Goal: Information Seeking & Learning: Learn about a topic

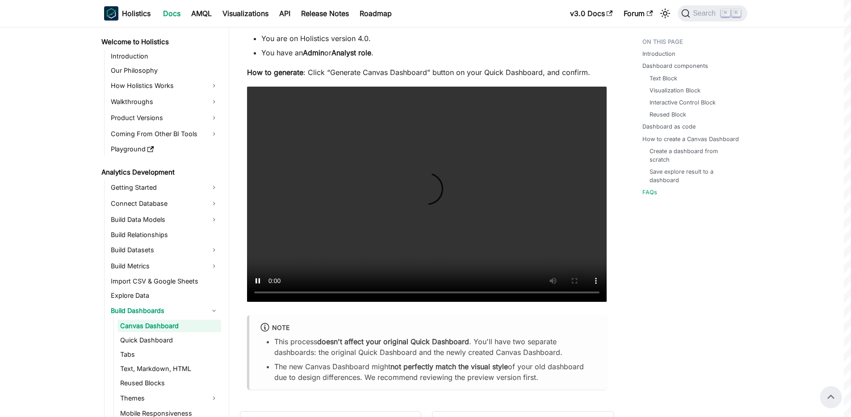
scroll to position [3549, 0]
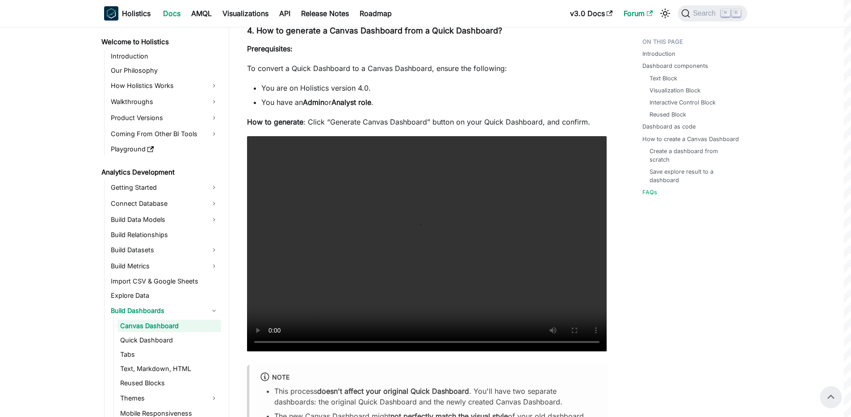
click at [644, 15] on link "Forum" at bounding box center [638, 13] width 40 height 14
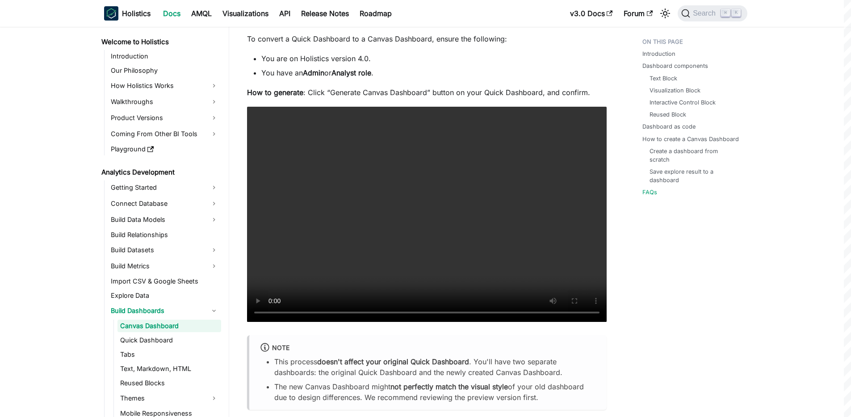
scroll to position [3600, 0]
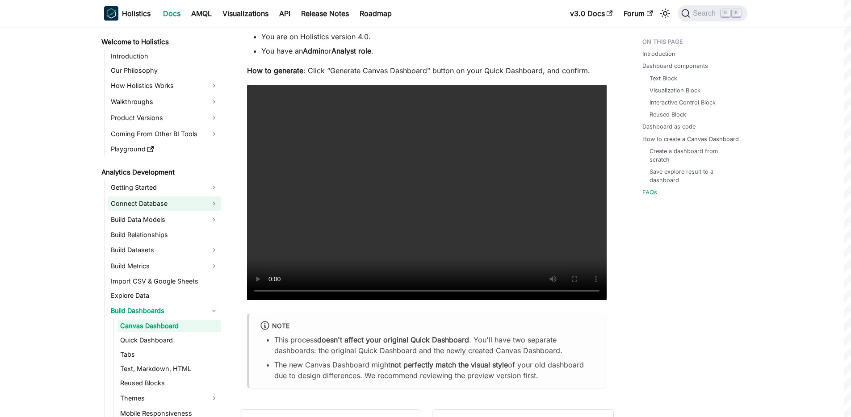
click at [155, 204] on link "Connect Database" at bounding box center [164, 204] width 113 height 14
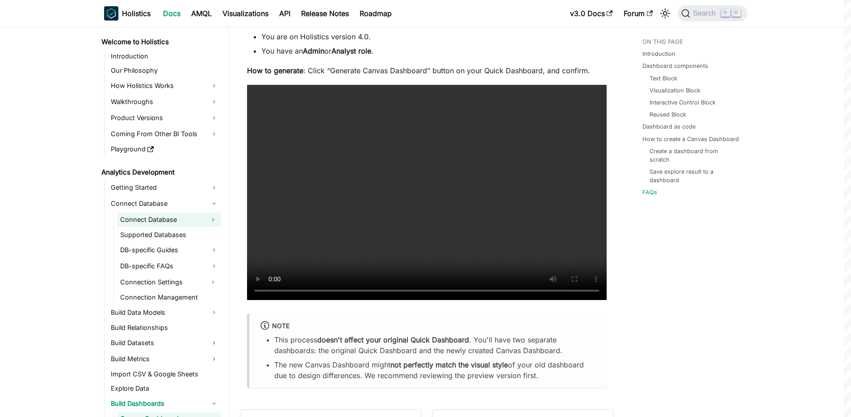
click at [169, 218] on link "Connect Database" at bounding box center [161, 220] width 88 height 14
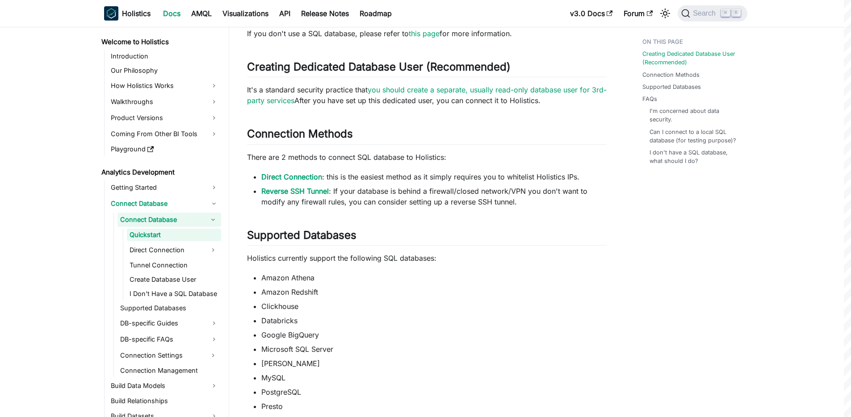
scroll to position [79, 0]
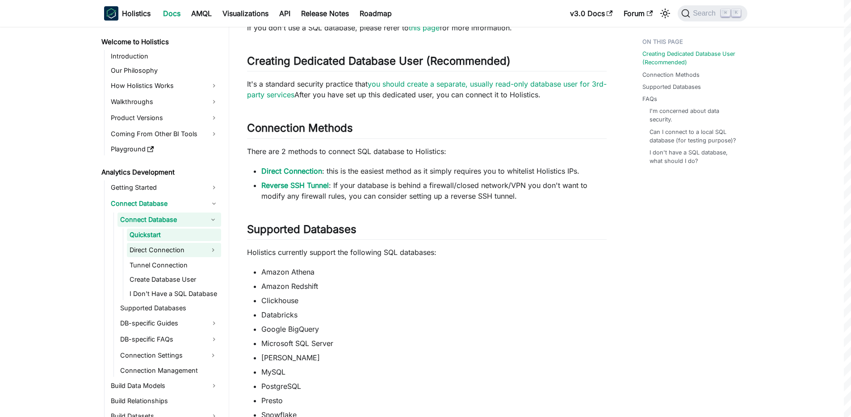
click at [161, 252] on link "Direct Connection" at bounding box center [166, 250] width 78 height 14
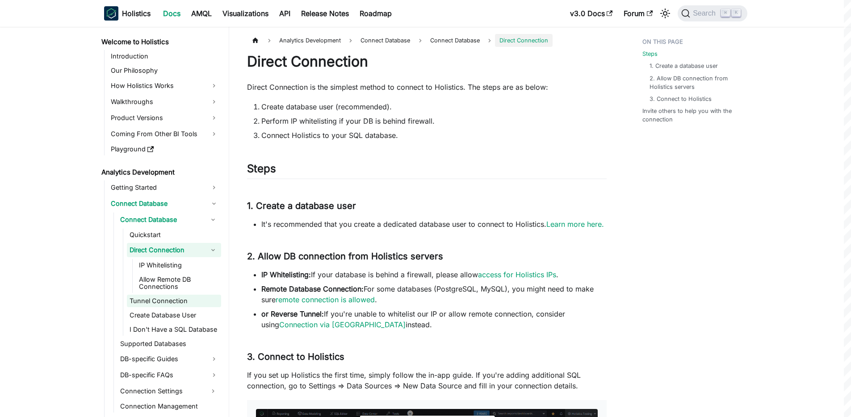
click at [150, 302] on link "Tunnel Connection" at bounding box center [174, 301] width 94 height 13
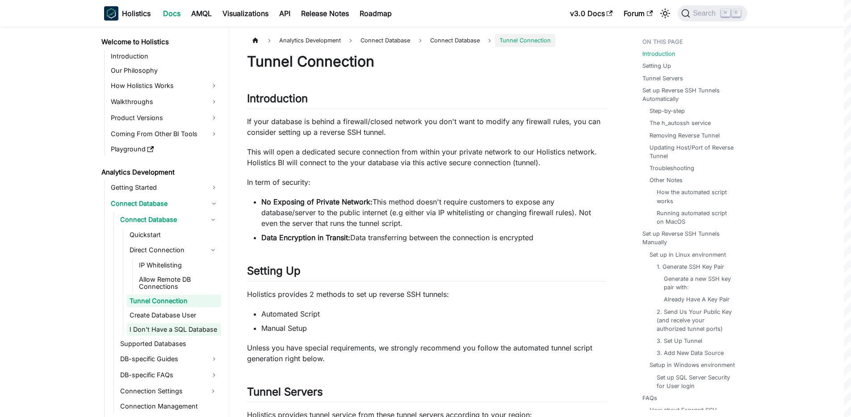
click at [154, 330] on link "I Don't Have a SQL Database" at bounding box center [174, 329] width 94 height 13
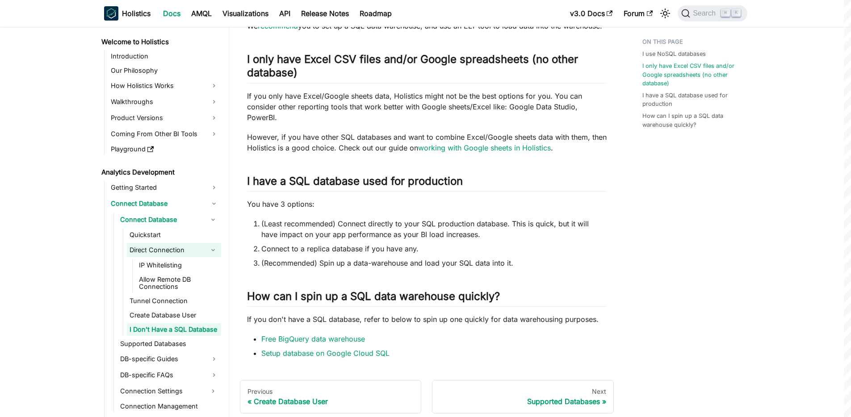
scroll to position [67, 0]
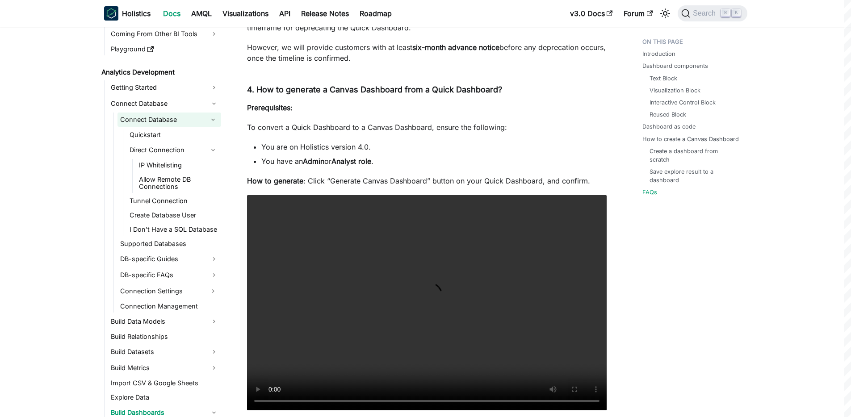
scroll to position [153, 0]
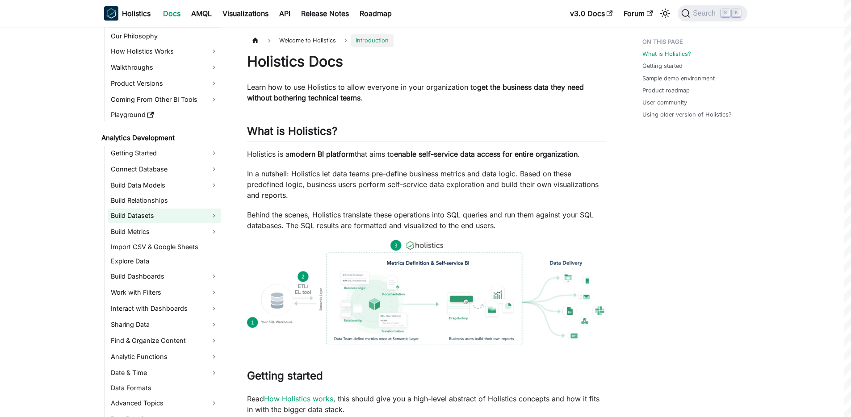
scroll to position [40, 0]
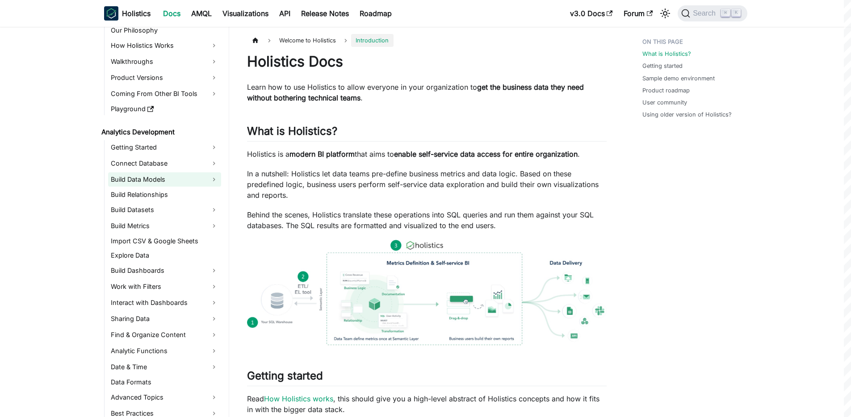
click at [184, 177] on link "Build Data Models" at bounding box center [164, 179] width 113 height 14
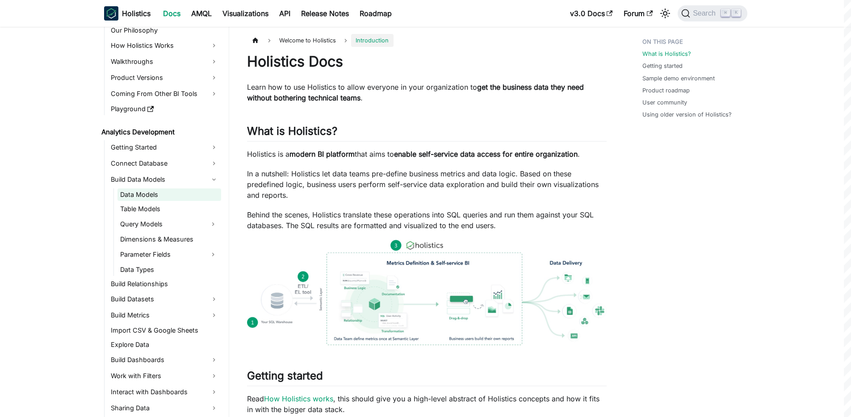
click at [179, 193] on link "Data Models" at bounding box center [169, 195] width 104 height 13
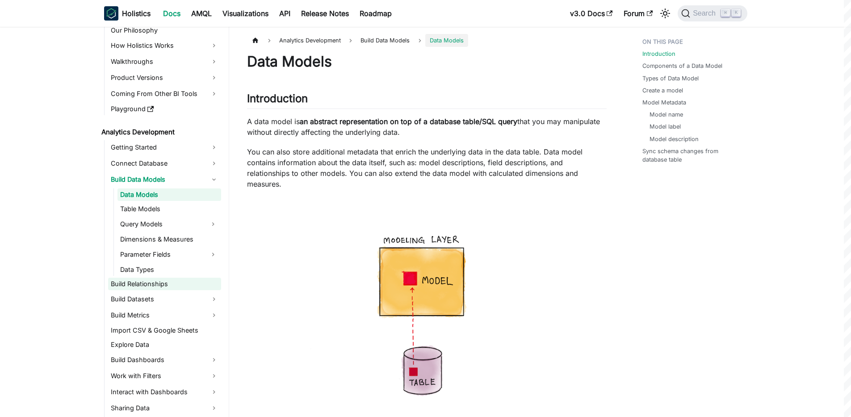
click at [169, 283] on link "Build Relationships" at bounding box center [164, 284] width 113 height 13
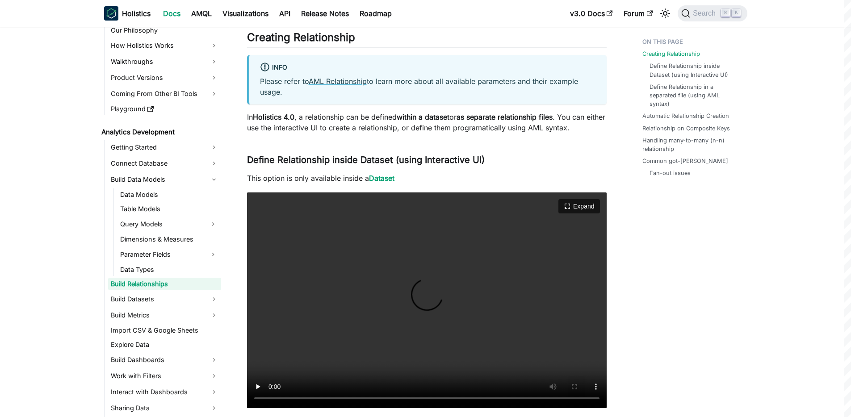
scroll to position [254, 0]
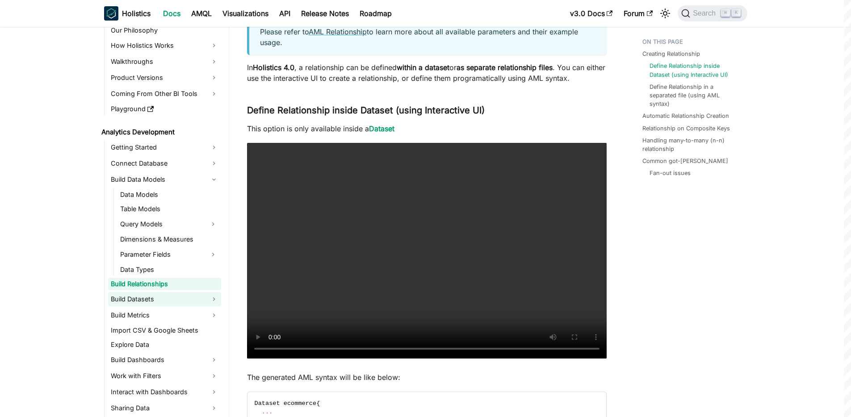
click at [157, 297] on link "Build Datasets" at bounding box center [164, 299] width 113 height 14
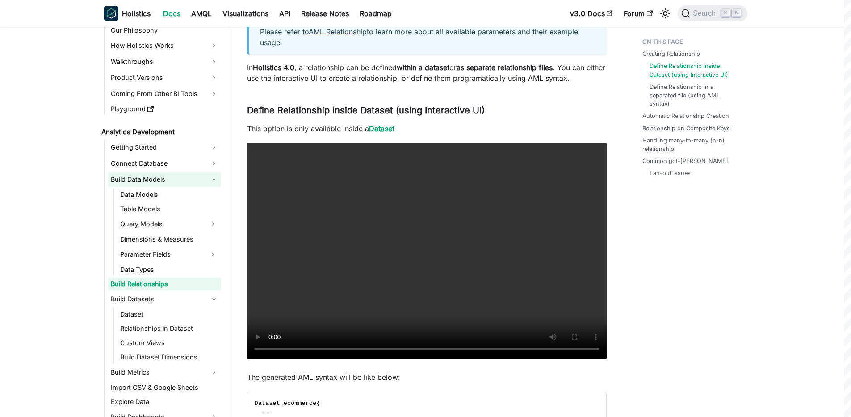
click at [157, 176] on link "Build Data Models" at bounding box center [164, 179] width 113 height 14
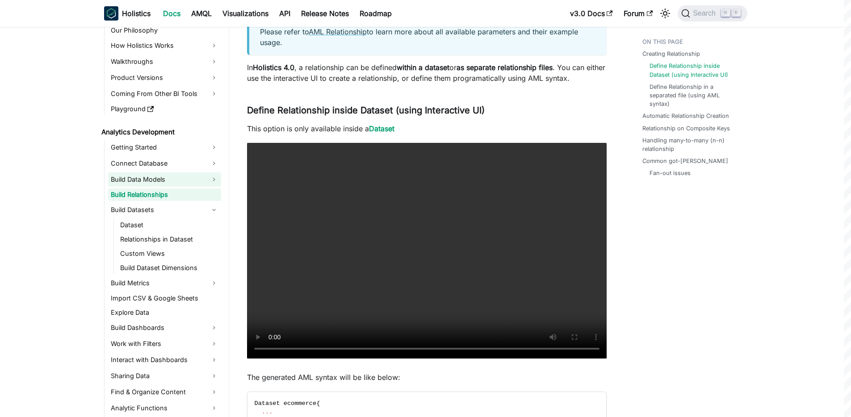
click at [156, 183] on link "Build Data Models" at bounding box center [164, 179] width 113 height 14
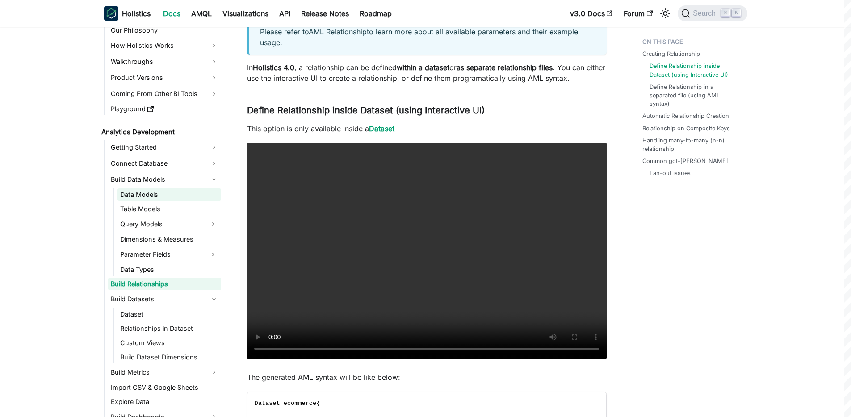
click at [153, 197] on link "Data Models" at bounding box center [169, 195] width 104 height 13
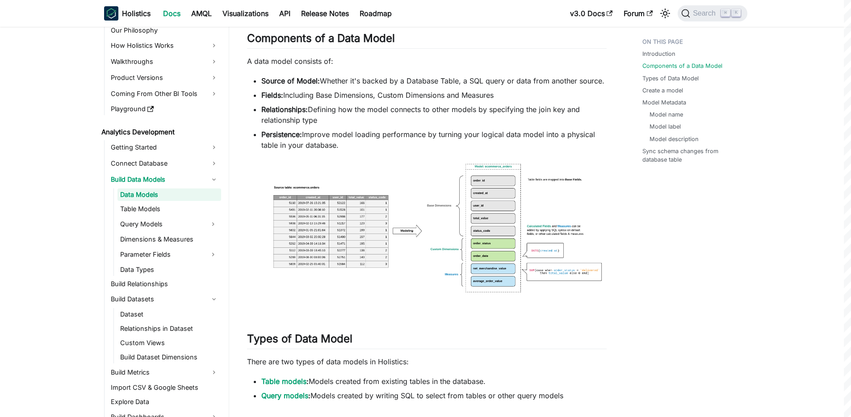
scroll to position [470, 0]
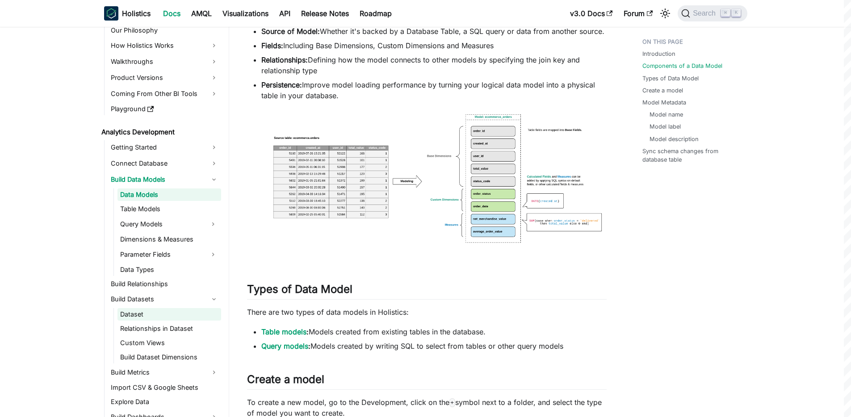
click at [147, 312] on link "Dataset" at bounding box center [169, 314] width 104 height 13
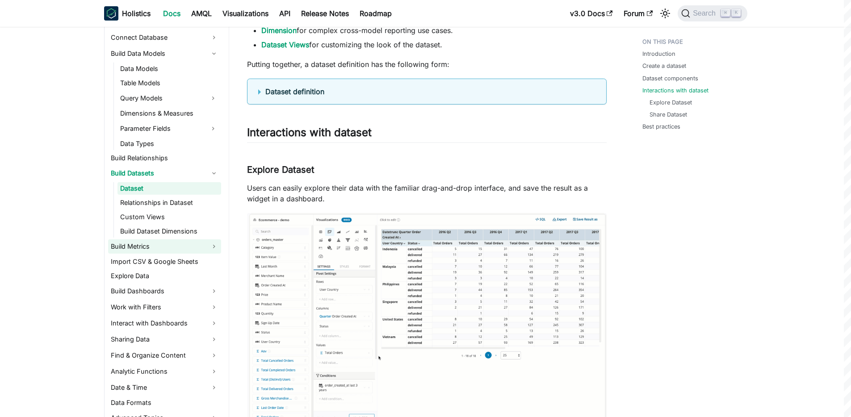
scroll to position [172, 0]
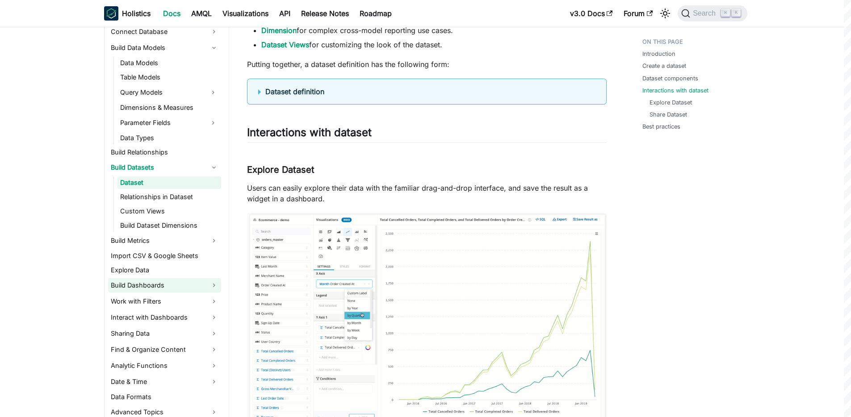
click at [175, 285] on link "Build Dashboards" at bounding box center [164, 285] width 113 height 14
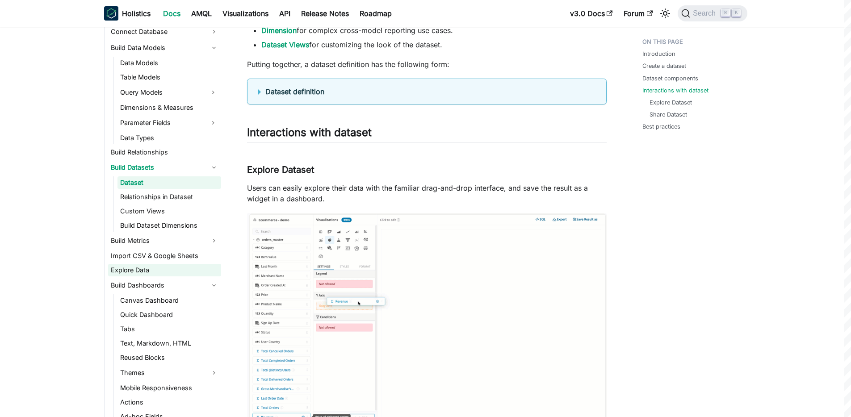
scroll to position [260, 0]
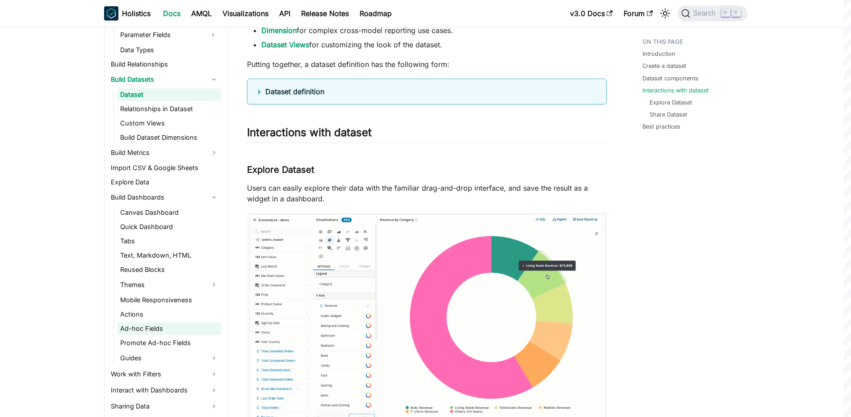
click at [159, 331] on link "Ad-hoc Fields" at bounding box center [169, 329] width 104 height 13
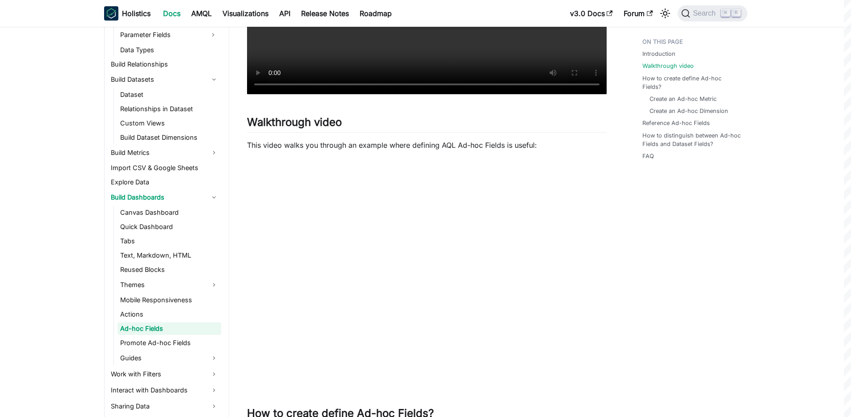
scroll to position [290, 0]
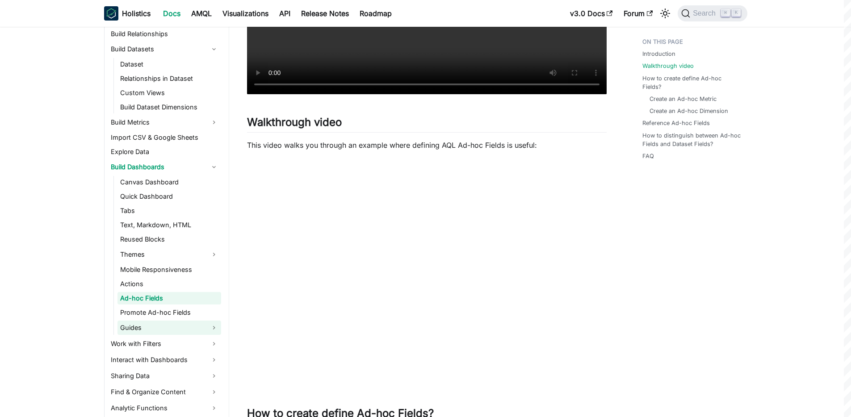
click at [137, 329] on link "Guides" at bounding box center [169, 328] width 104 height 14
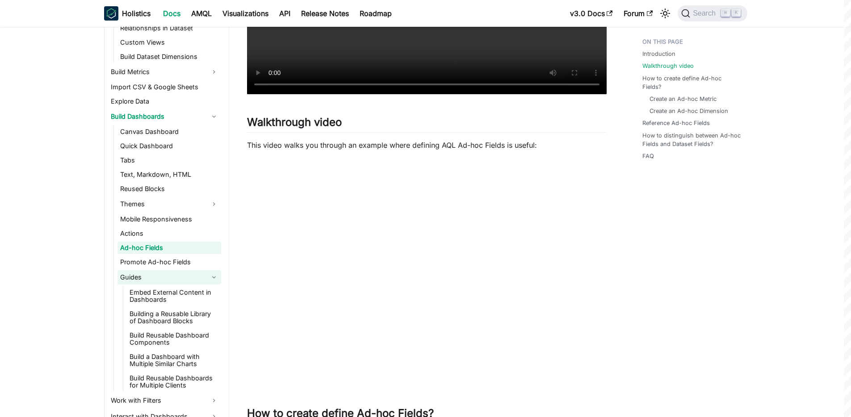
scroll to position [390, 0]
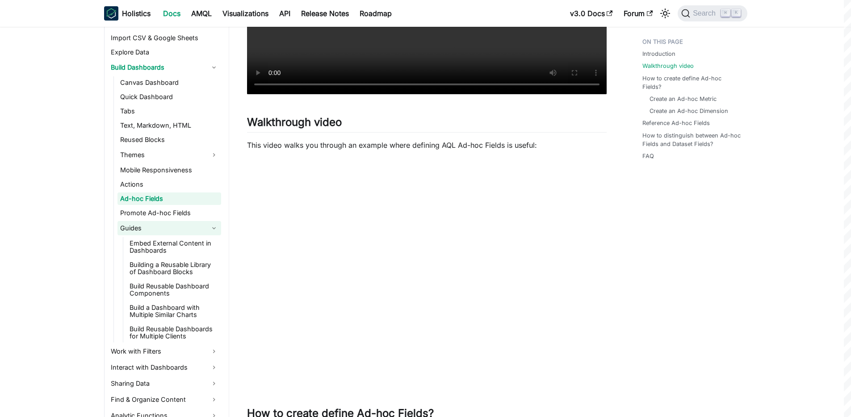
click at [143, 228] on link "Guides" at bounding box center [169, 228] width 104 height 14
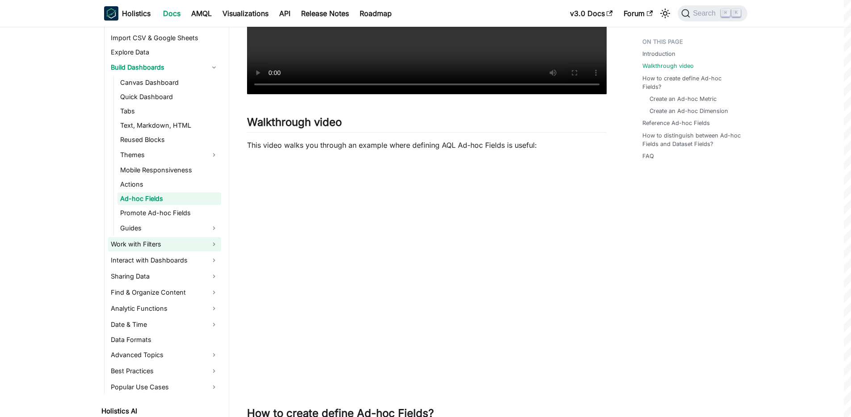
click at [165, 243] on link "Work with Filters" at bounding box center [164, 244] width 113 height 14
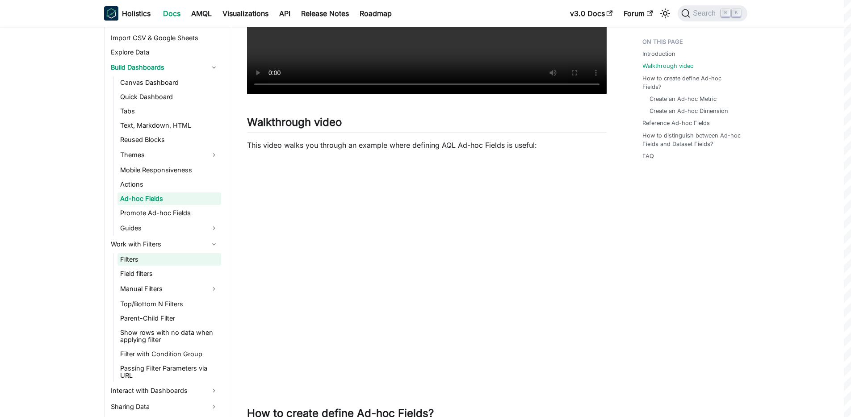
click at [135, 258] on link "Filters" at bounding box center [169, 259] width 104 height 13
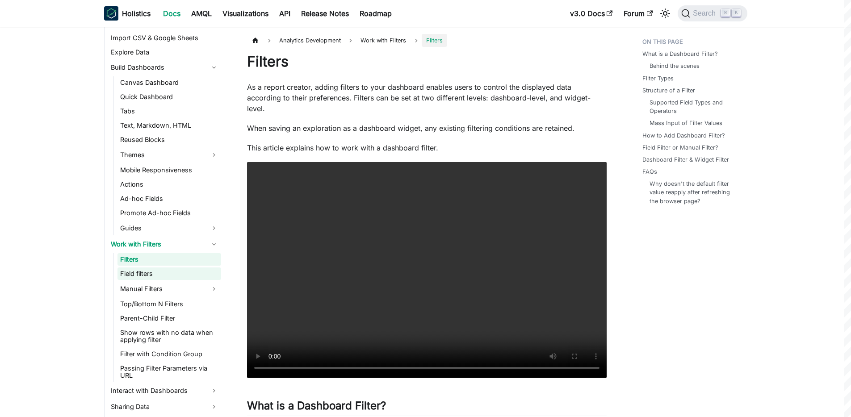
click at [140, 274] on link "Field filters" at bounding box center [169, 274] width 104 height 13
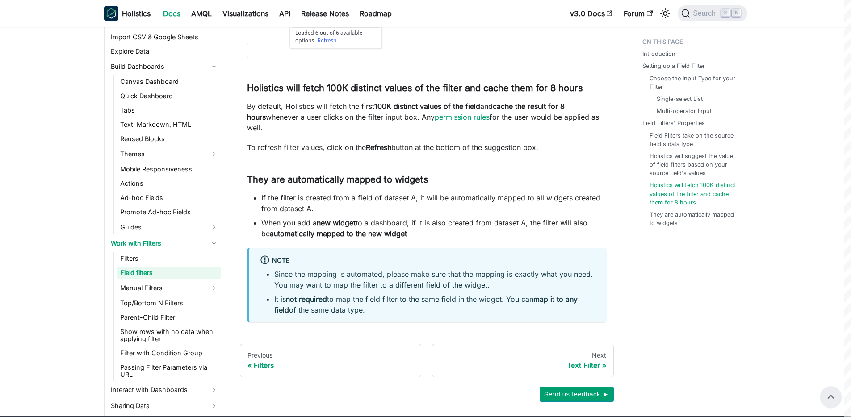
scroll to position [2751, 0]
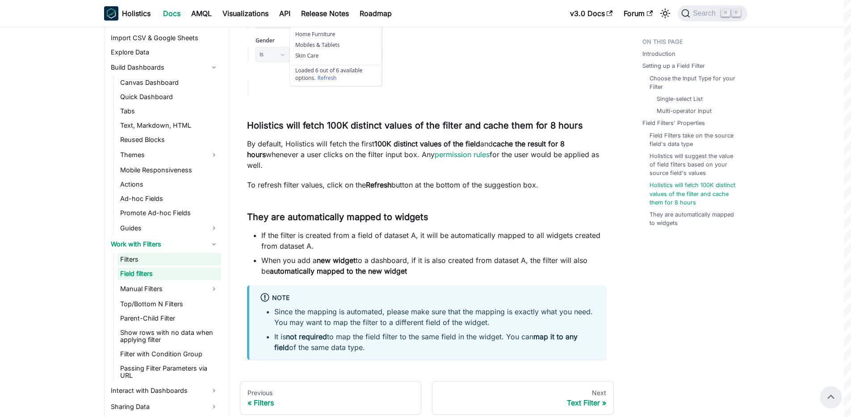
click at [134, 259] on link "Filters" at bounding box center [169, 259] width 104 height 13
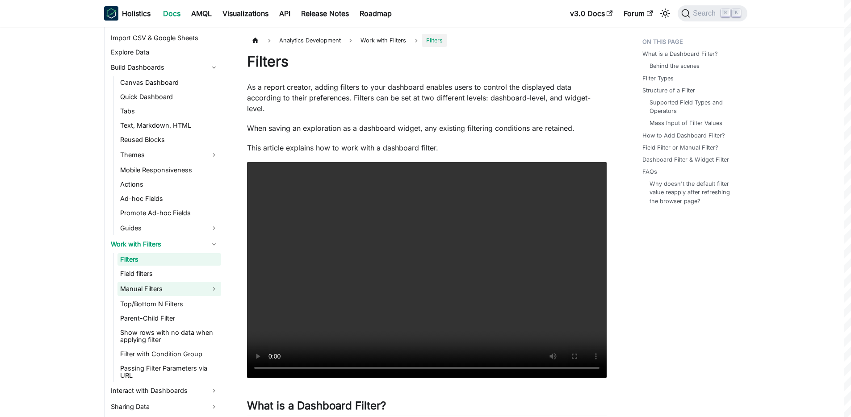
click at [168, 289] on link "Manual Filters" at bounding box center [169, 289] width 104 height 14
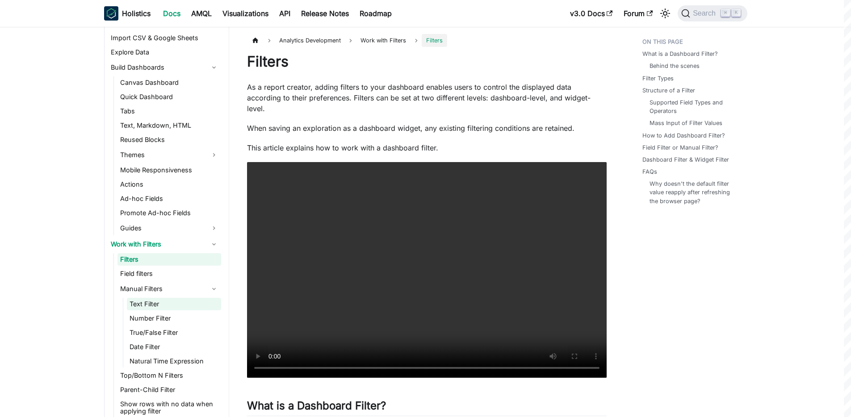
click at [154, 298] on link "Text Filter" at bounding box center [174, 304] width 94 height 13
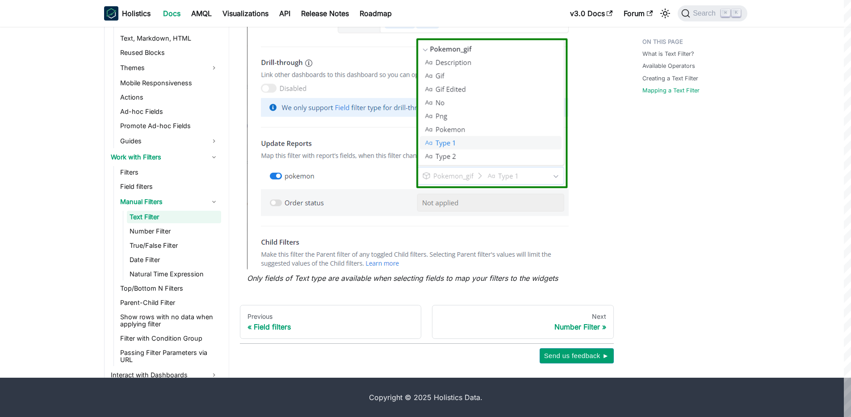
scroll to position [444, 0]
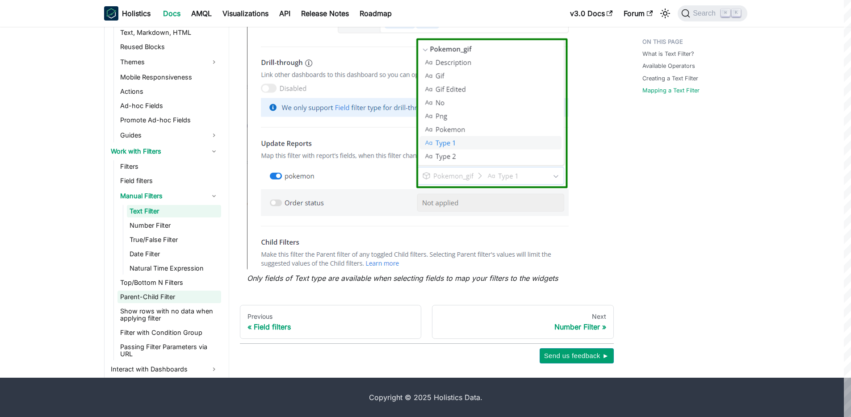
click at [162, 298] on link "Parent-Child Filter" at bounding box center [169, 297] width 104 height 13
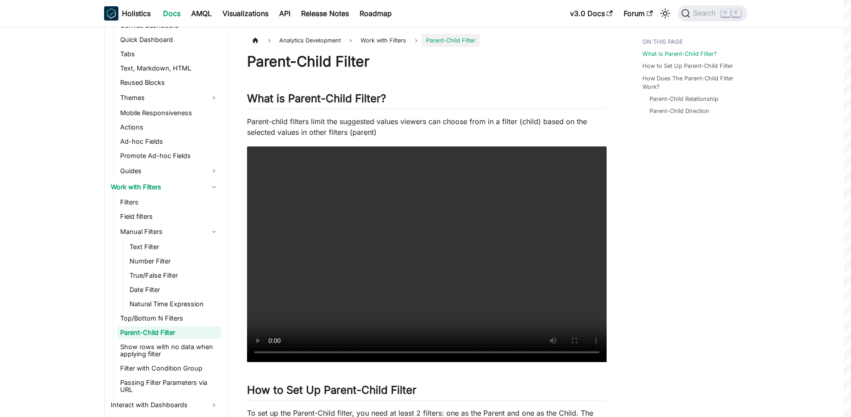
scroll to position [30, 0]
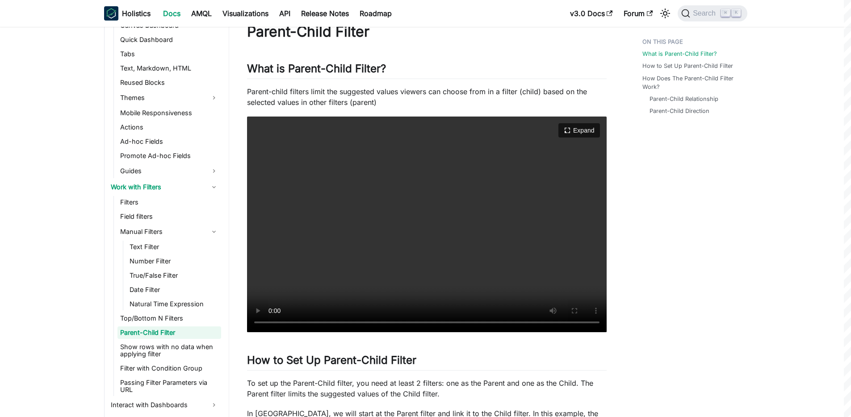
click at [381, 233] on video "Your browser does not support embedding video, but you can download it ." at bounding box center [427, 225] width 360 height 216
click at [405, 252] on video "Your browser does not support embedding video, but you can download it ." at bounding box center [427, 225] width 360 height 216
click at [465, 252] on video "Your browser does not support embedding video, but you can download it ." at bounding box center [427, 225] width 360 height 216
click at [433, 251] on video "Your browser does not support embedding video, but you can download it ." at bounding box center [427, 225] width 360 height 216
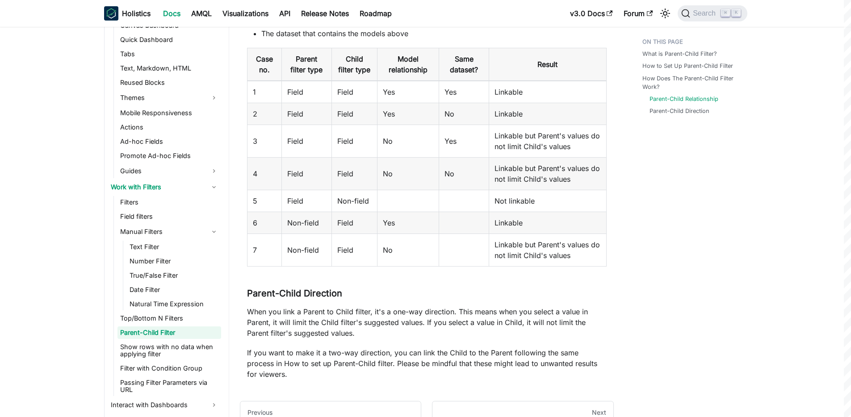
scroll to position [1228, 0]
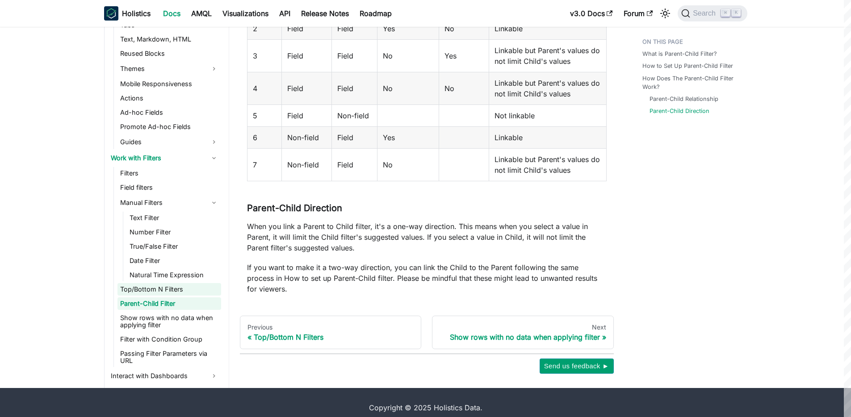
click at [139, 283] on link "Top/Bottom N Filters" at bounding box center [169, 289] width 104 height 13
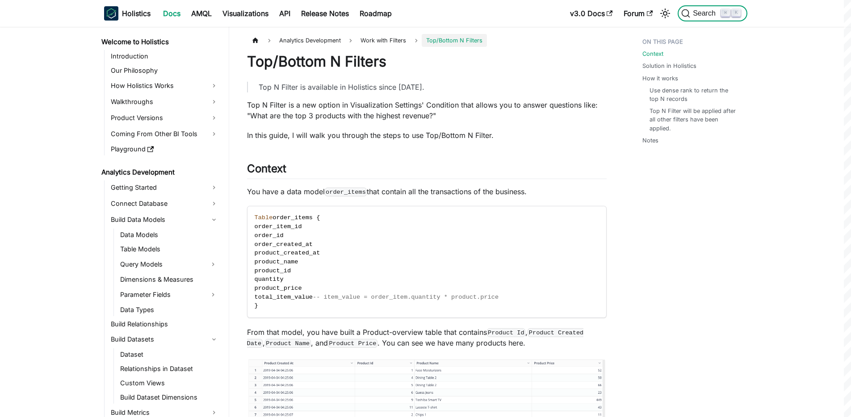
click at [695, 15] on span "Search" at bounding box center [705, 13] width 31 height 8
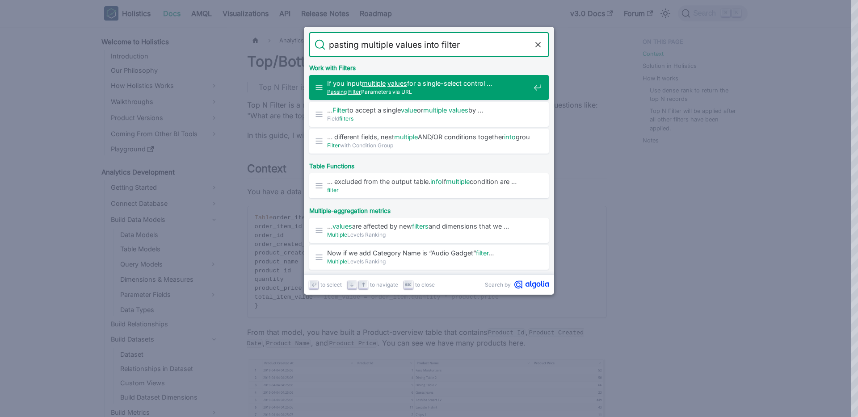
type input "pasting multiple values into filters"
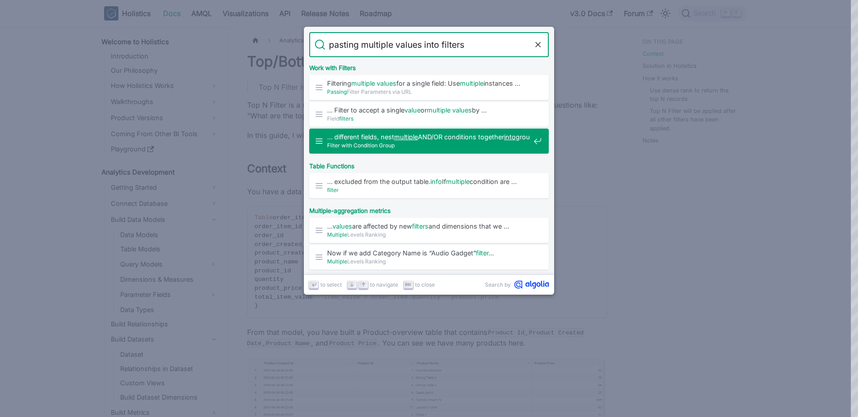
click at [415, 143] on span "Filter with Condition Group" at bounding box center [428, 145] width 203 height 8
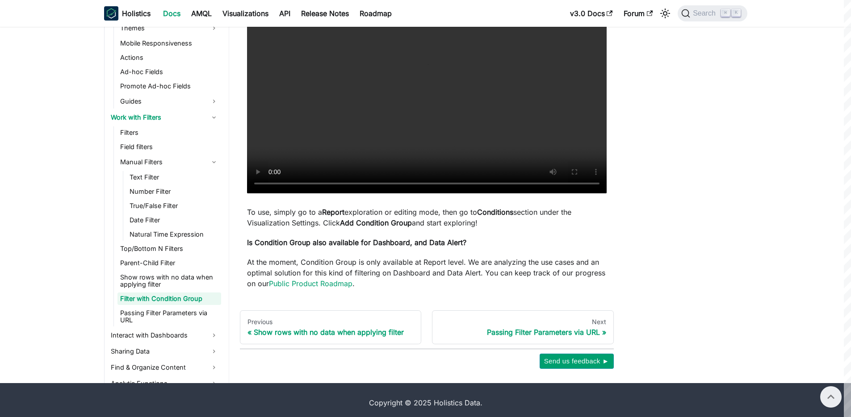
scroll to position [129, 0]
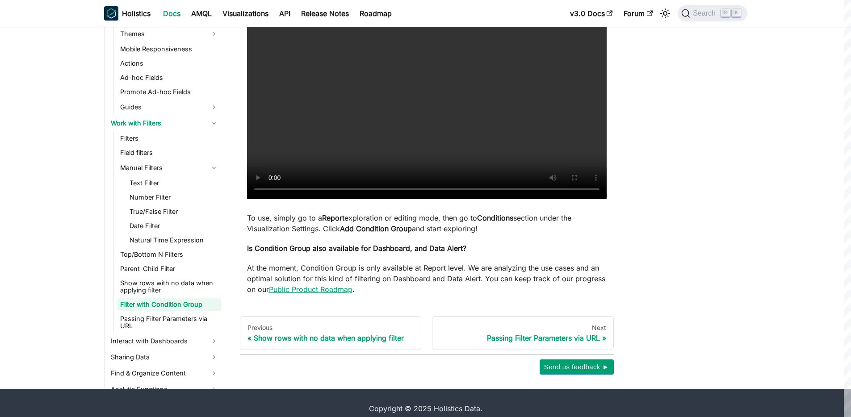
click at [305, 290] on link "Public Product Roadmap" at bounding box center [311, 289] width 84 height 9
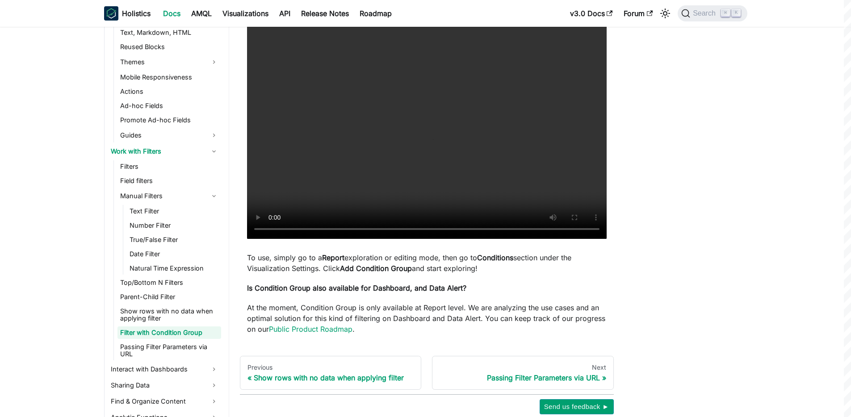
scroll to position [140, 0]
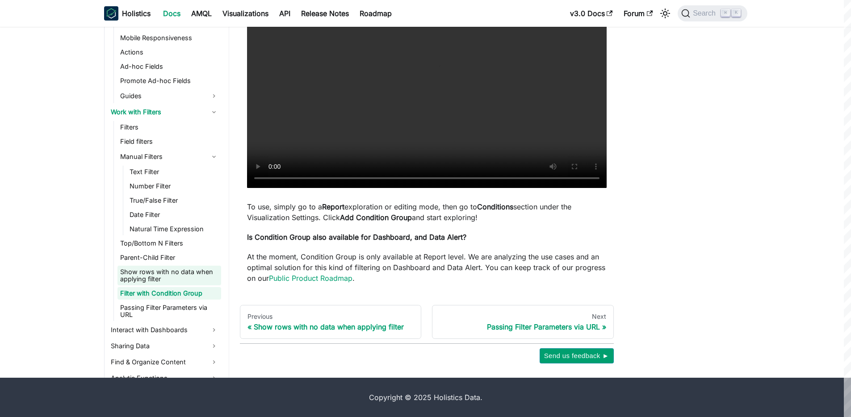
click at [153, 271] on link "Show rows with no data when applying filter" at bounding box center [169, 276] width 104 height 20
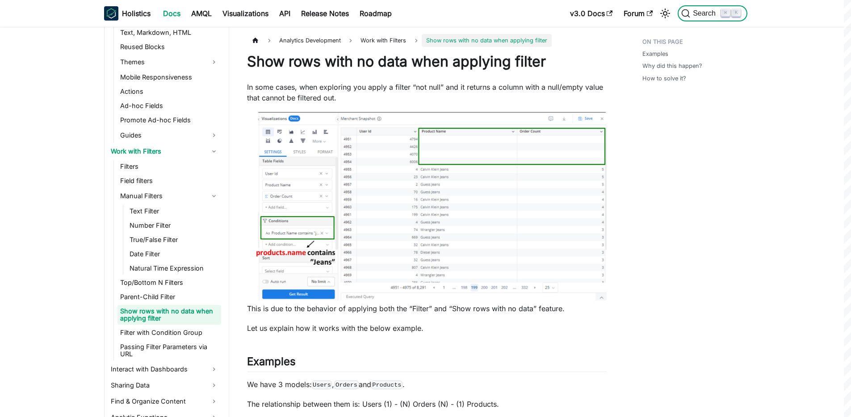
click at [703, 13] on span "Search" at bounding box center [705, 13] width 31 height 8
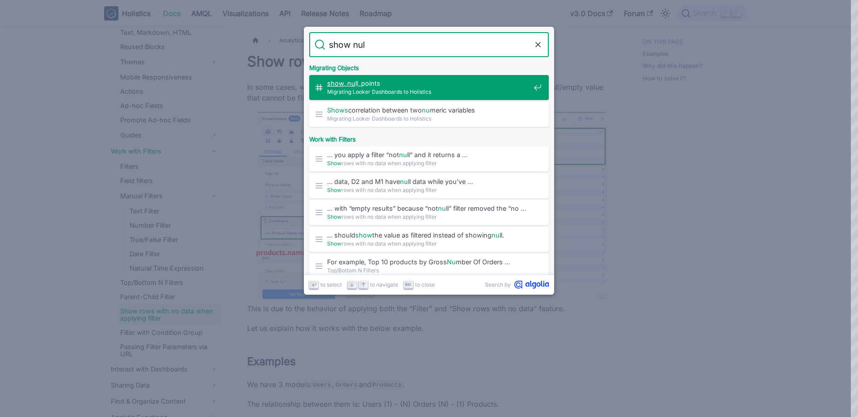
type input "show null"
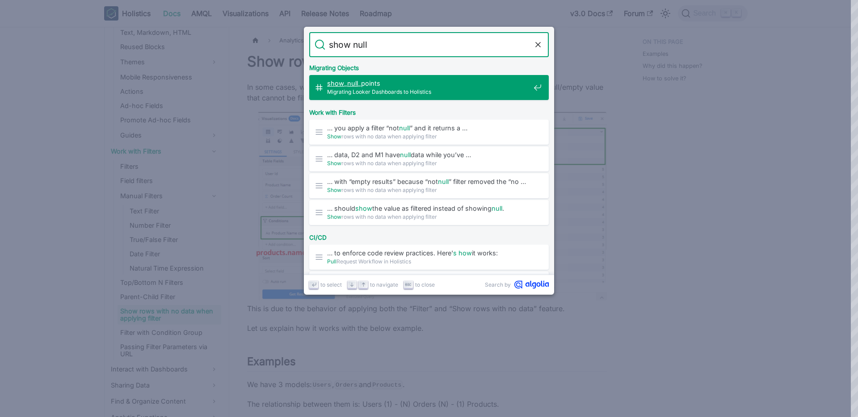
click at [375, 87] on span "show _ null _points" at bounding box center [428, 83] width 203 height 8
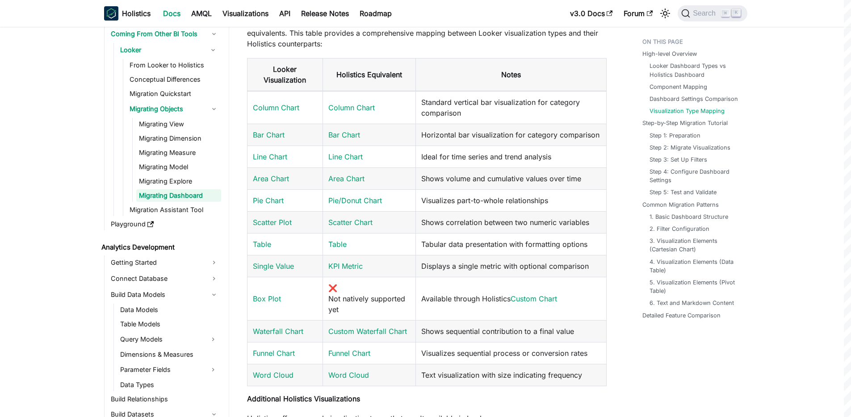
scroll to position [738, 0]
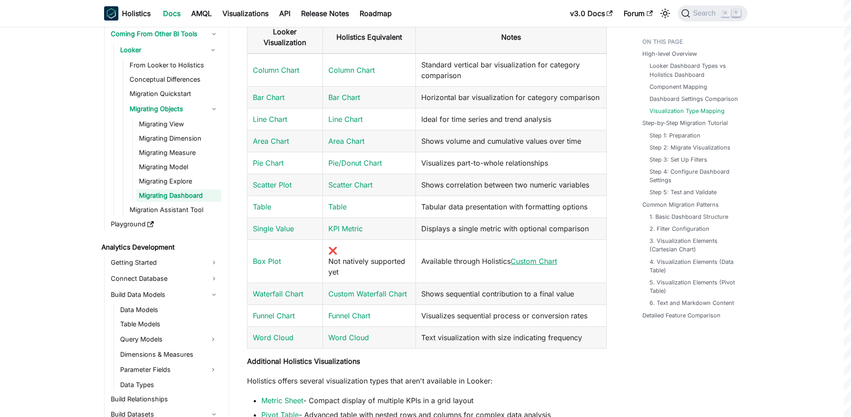
click at [533, 257] on link "Custom Chart" at bounding box center [534, 261] width 46 height 9
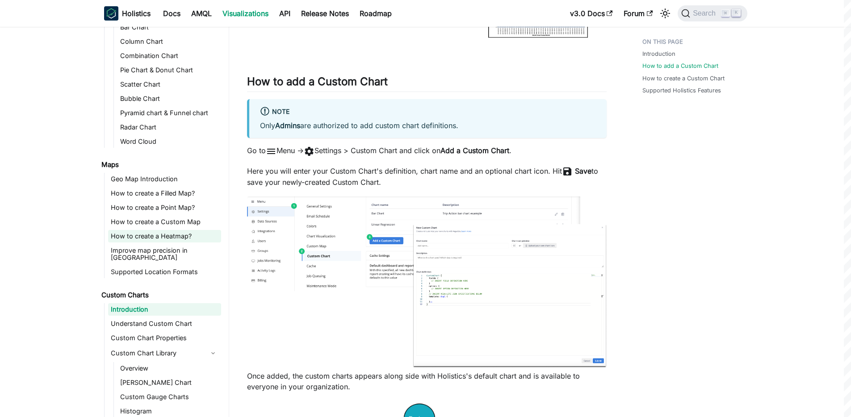
scroll to position [335, 0]
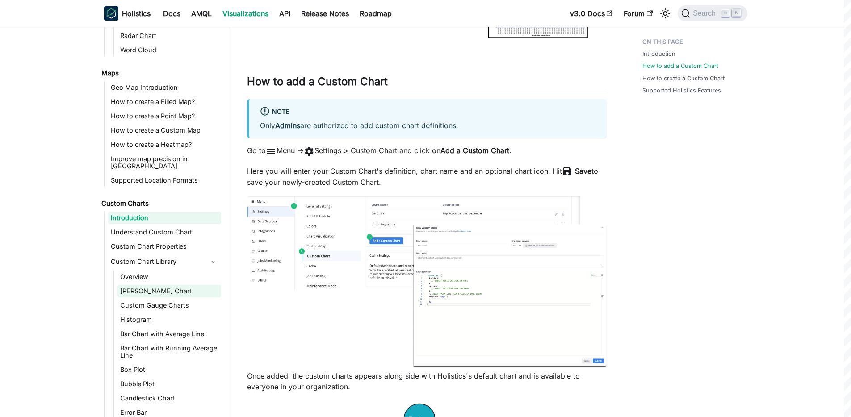
click at [144, 285] on link "[PERSON_NAME] Chart" at bounding box center [169, 291] width 104 height 13
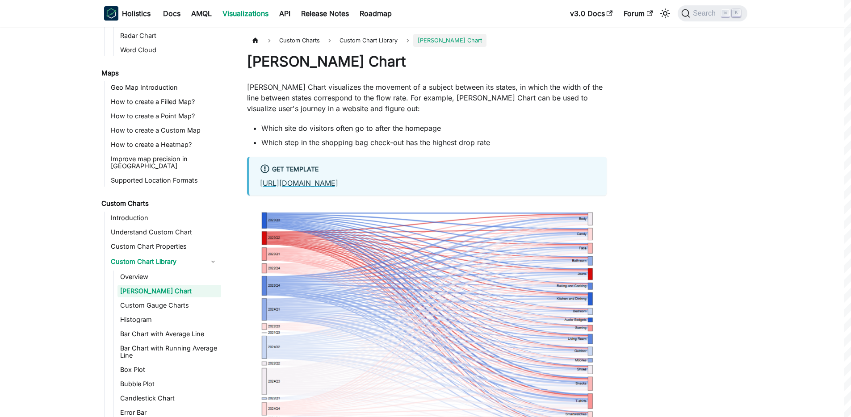
click at [338, 183] on link "[URL][DOMAIN_NAME]" at bounding box center [299, 183] width 78 height 9
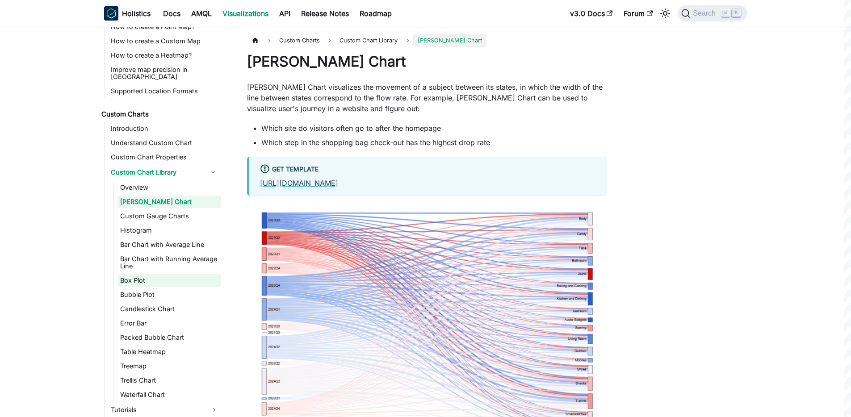
scroll to position [451, 0]
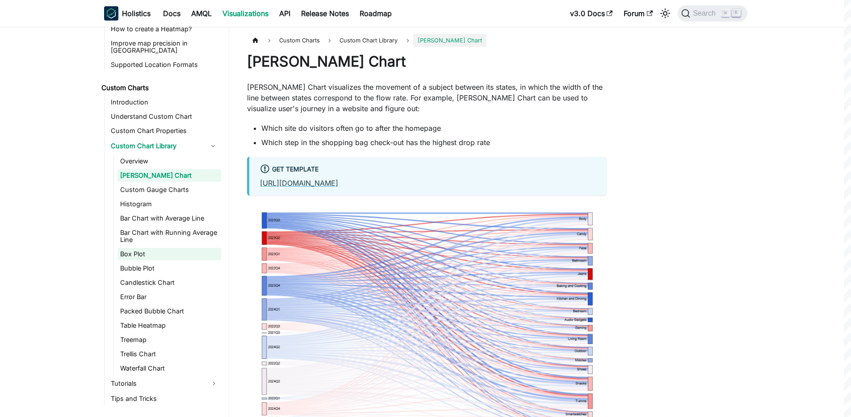
click at [145, 248] on link "Box Plot" at bounding box center [169, 254] width 104 height 13
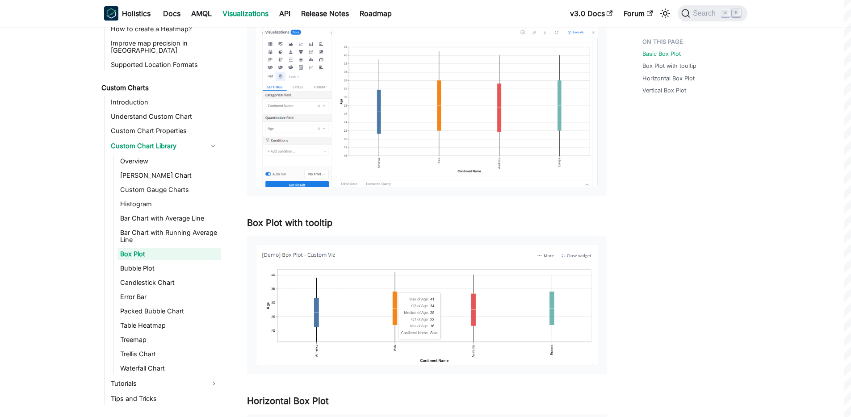
scroll to position [5, 0]
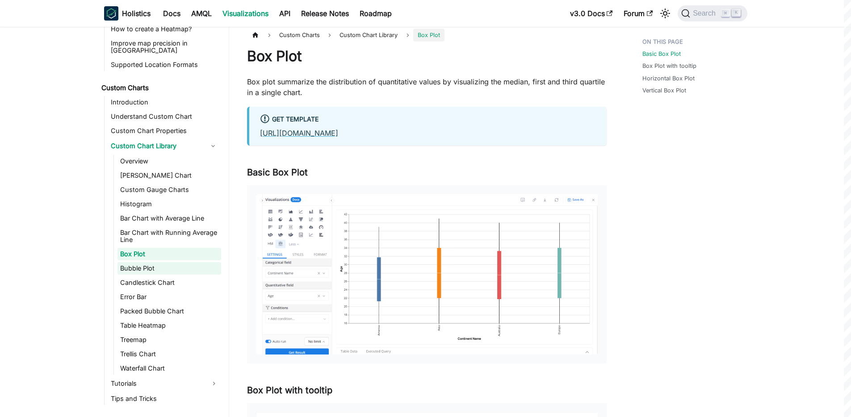
click at [143, 262] on link "Bubble Plot" at bounding box center [169, 268] width 104 height 13
